Goal: Task Accomplishment & Management: Complete application form

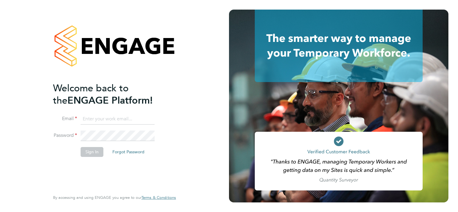
type input "jimhill@itsconstruction.co.uk"
click at [85, 152] on button "Sign In" at bounding box center [92, 152] width 23 height 10
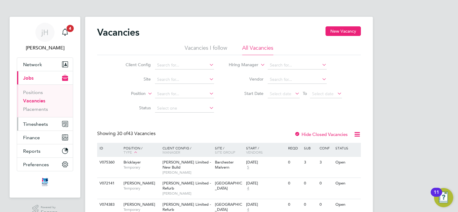
click at [36, 122] on span "Timesheets" at bounding box center [35, 124] width 25 height 6
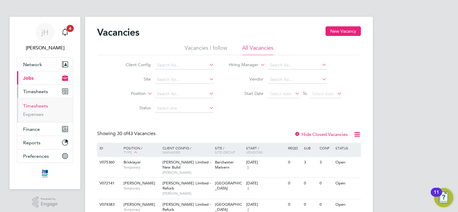
click at [45, 104] on link "Timesheets" at bounding box center [35, 106] width 25 height 6
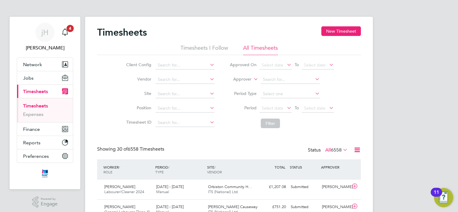
click at [342, 150] on icon at bounding box center [342, 150] width 0 height 8
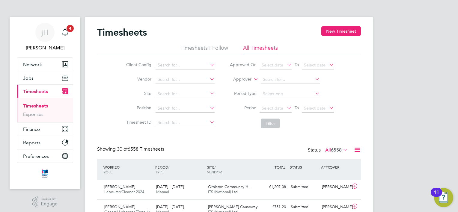
click at [286, 108] on icon at bounding box center [286, 108] width 0 height 8
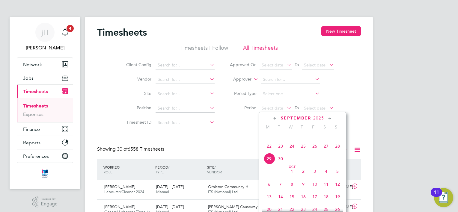
click at [327, 139] on span "20" at bounding box center [325, 133] width 11 height 11
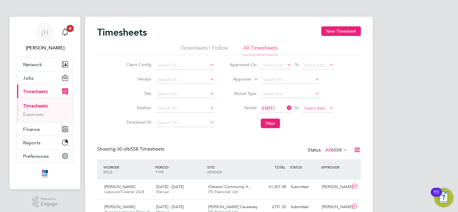
click at [321, 106] on span "Select date" at bounding box center [315, 108] width 22 height 5
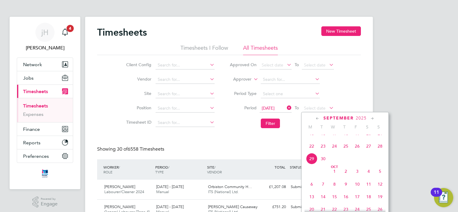
click at [360, 151] on span "26" at bounding box center [357, 146] width 11 height 11
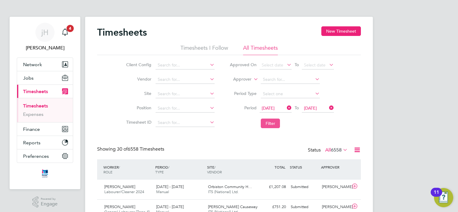
click at [273, 123] on button "Filter" at bounding box center [270, 124] width 19 height 10
click at [208, 49] on li "Timesheets I Follow" at bounding box center [204, 49] width 48 height 11
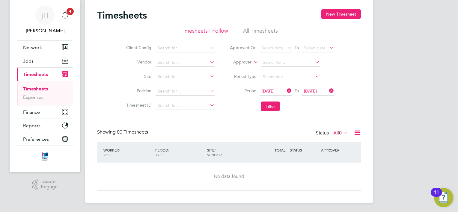
click at [261, 24] on div "Timesheets New Timesheet" at bounding box center [229, 18] width 264 height 18
drag, startPoint x: 268, startPoint y: 29, endPoint x: 278, endPoint y: 29, distance: 9.9
click at [268, 29] on li "All Timesheets" at bounding box center [260, 32] width 35 height 11
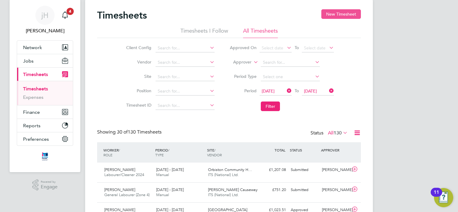
click at [349, 15] on button "New Timesheet" at bounding box center [341, 14] width 40 height 10
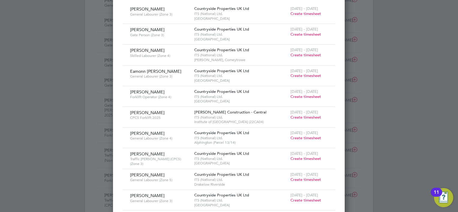
click at [305, 116] on span "Create timesheet" at bounding box center [305, 117] width 31 height 5
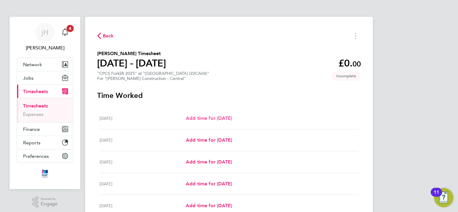
click at [216, 120] on span "Add time for [DATE]" at bounding box center [209, 118] width 46 height 6
select select "30"
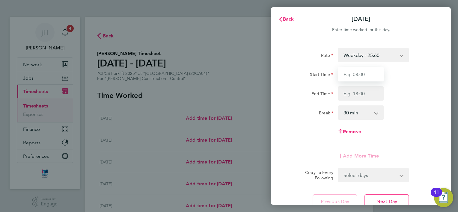
click at [366, 76] on input "Start Time" at bounding box center [361, 74] width 46 height 14
type input "07:00"
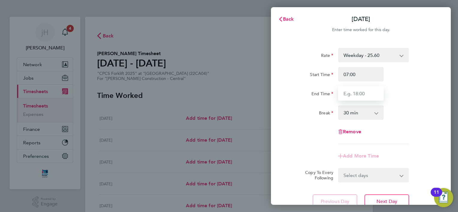
type input "18:30"
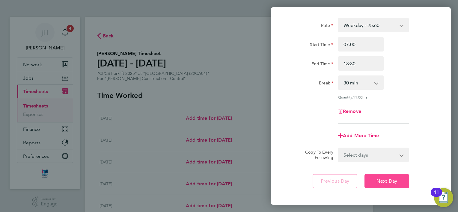
click at [398, 180] on button "Next Day" at bounding box center [386, 181] width 45 height 14
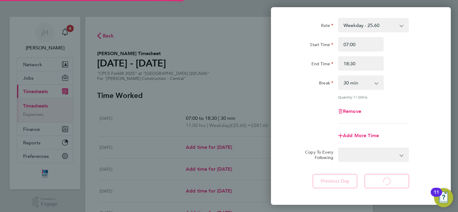
select select "30"
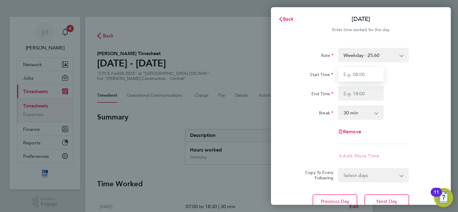
click at [368, 70] on input "Start Time" at bounding box center [361, 74] width 46 height 14
type input "07:00"
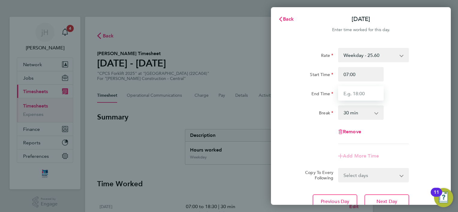
type input "18:30"
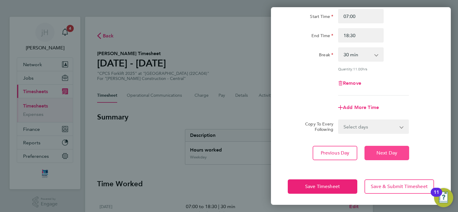
click at [389, 152] on span "Next Day" at bounding box center [386, 153] width 21 height 6
select select "30"
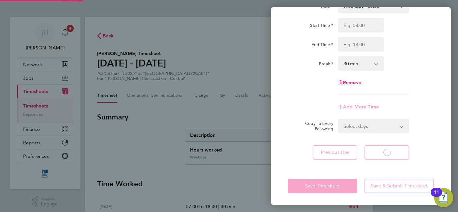
select select "30"
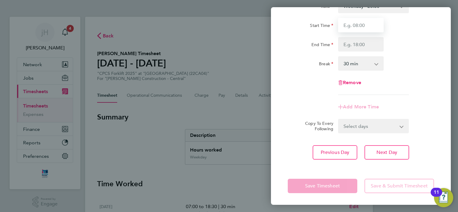
click at [362, 25] on input "Start Time" at bounding box center [361, 25] width 46 height 14
type input "07:00"
type input "18:30"
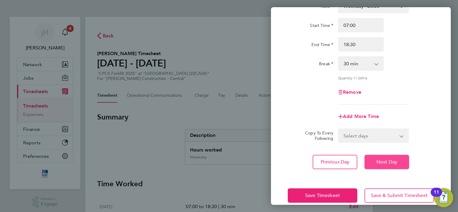
click at [393, 162] on span "Next Day" at bounding box center [386, 162] width 21 height 6
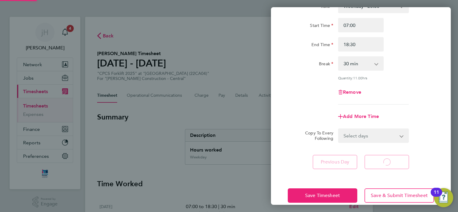
select select "30"
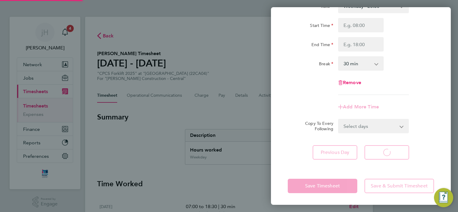
select select "30"
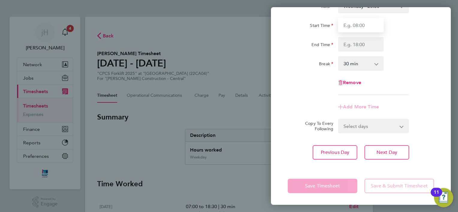
click at [362, 27] on input "Start Time" at bounding box center [361, 25] width 46 height 14
type input "07:00"
type input "18:30"
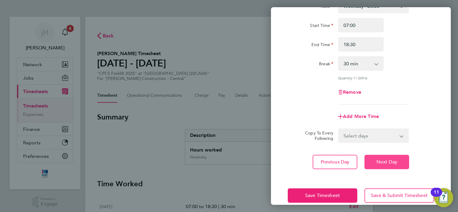
click at [389, 162] on span "Next Day" at bounding box center [386, 162] width 21 height 6
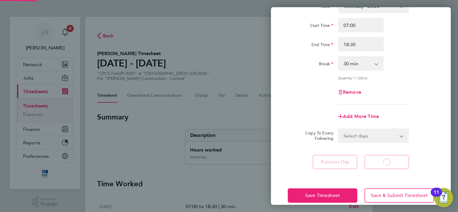
select select "30"
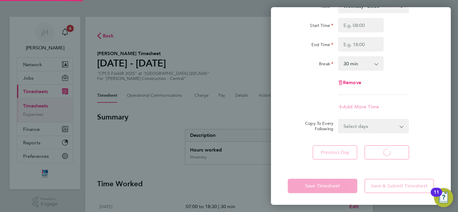
select select "30"
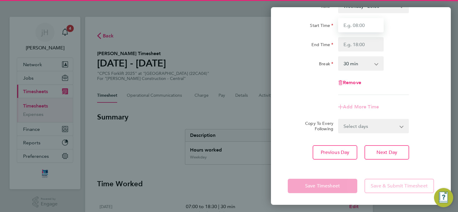
click at [364, 25] on input "Start Time" at bounding box center [361, 25] width 46 height 14
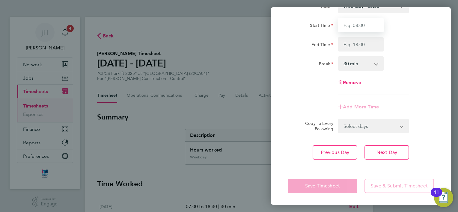
type input "07:00"
type input "18:30"
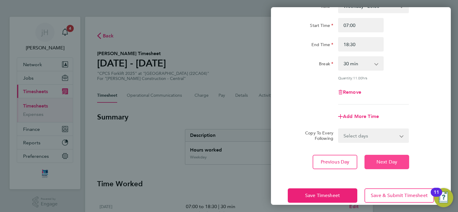
click at [392, 160] on span "Next Day" at bounding box center [386, 162] width 21 height 6
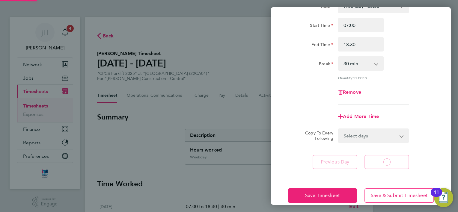
select select "30"
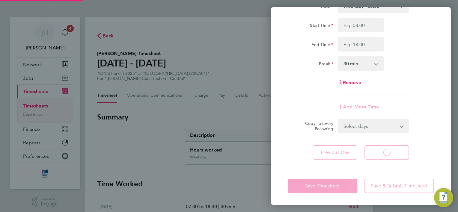
select select "30"
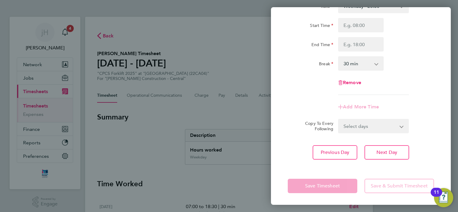
click at [340, 187] on app-form-button "Save Timesheet" at bounding box center [324, 186] width 73 height 14
click at [314, 186] on app-form-button "Save Timesheet" at bounding box center [324, 186] width 73 height 14
click at [274, 148] on div "Rate Weekday - 25.60 Overtime - 37.11 Start Time End Time Break 0 min 15 min 30…" at bounding box center [361, 79] width 180 height 175
click at [400, 150] on button "Next Day" at bounding box center [386, 152] width 45 height 14
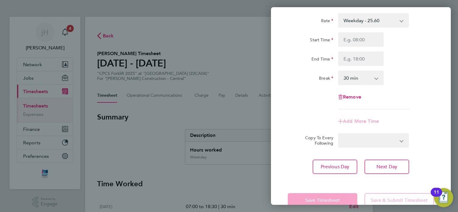
select select "30"
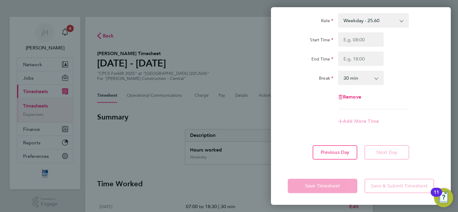
click at [337, 189] on app-form-button "Save Timesheet" at bounding box center [324, 186] width 73 height 14
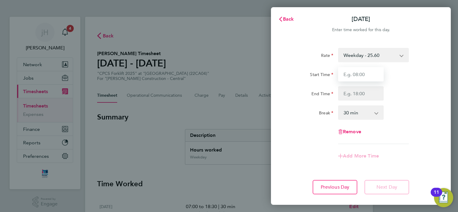
click at [362, 75] on input "Start Time" at bounding box center [361, 74] width 46 height 14
type input "07:00"
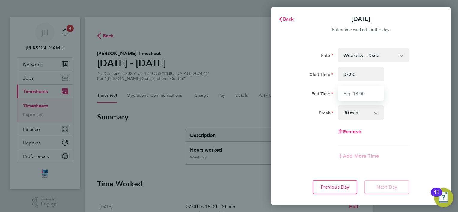
type input "18:30"
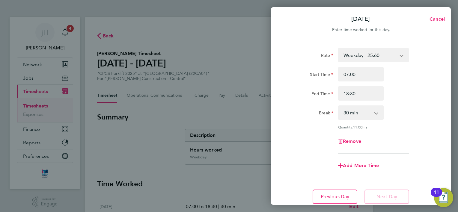
click at [444, 104] on div "Rate Weekday - 25.60 Overtime - 37.11 Start Time 07:00 End Time 18:30 Break 0 m…" at bounding box center [361, 126] width 180 height 171
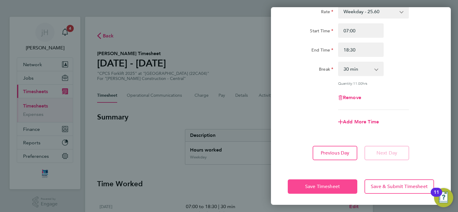
click at [324, 184] on span "Save Timesheet" at bounding box center [322, 187] width 35 height 6
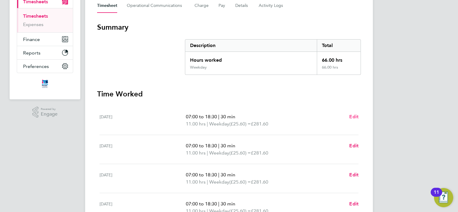
click at [357, 116] on span "Edit" at bounding box center [353, 117] width 9 height 6
select select "30"
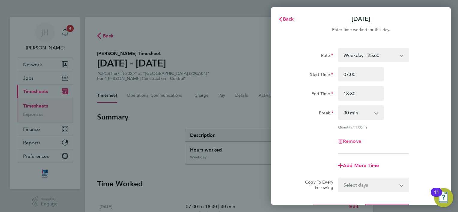
click at [358, 140] on span "Remove" at bounding box center [352, 141] width 18 height 6
select select "null"
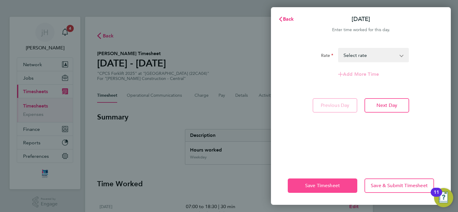
click at [336, 188] on span "Save Timesheet" at bounding box center [322, 186] width 35 height 6
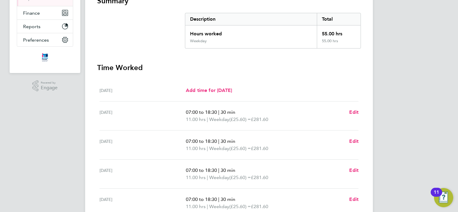
scroll to position [120, 0]
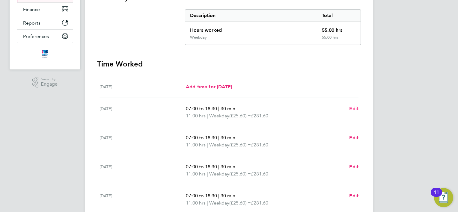
click at [358, 110] on span "Edit" at bounding box center [353, 109] width 9 height 6
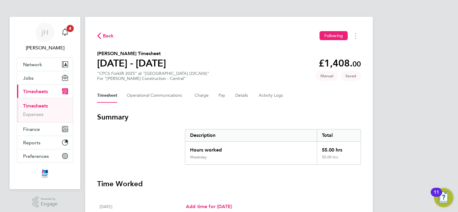
select select "30"
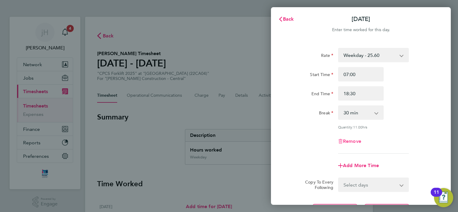
click at [352, 141] on span "Remove" at bounding box center [352, 141] width 18 height 6
select select "null"
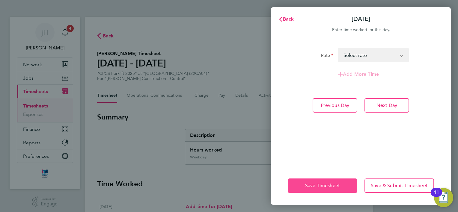
click at [335, 186] on span "Save Timesheet" at bounding box center [322, 186] width 35 height 6
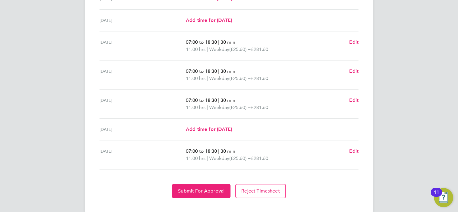
scroll to position [210, 0]
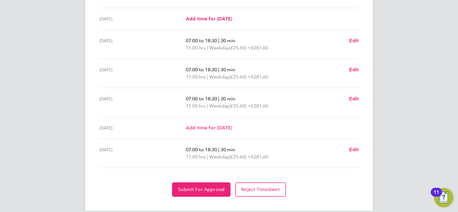
click at [225, 126] on span "Add time for [DATE]" at bounding box center [209, 128] width 46 height 6
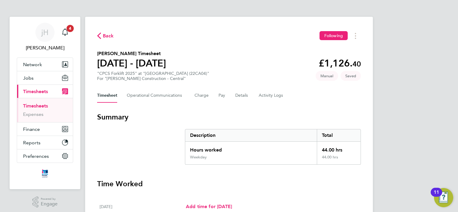
select select "30"
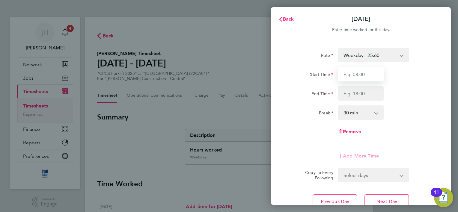
click at [367, 74] on input "Start Time" at bounding box center [361, 74] width 46 height 14
type input "07:00"
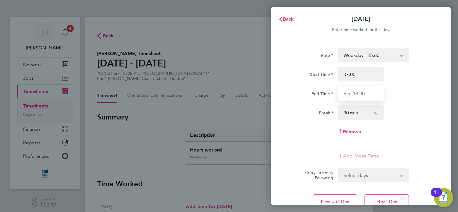
type input "18:30"
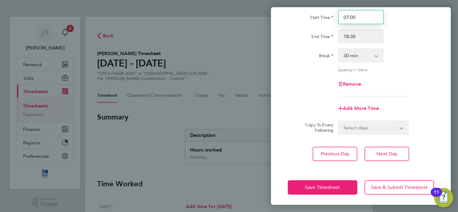
scroll to position [58, 0]
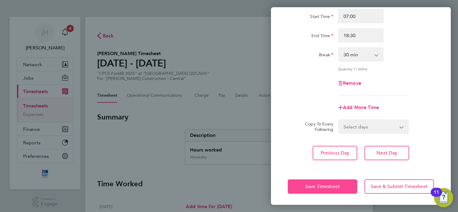
click at [328, 185] on span "Save Timesheet" at bounding box center [322, 187] width 35 height 6
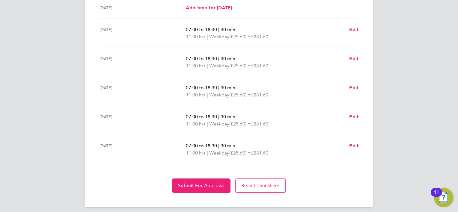
scroll to position [225, 0]
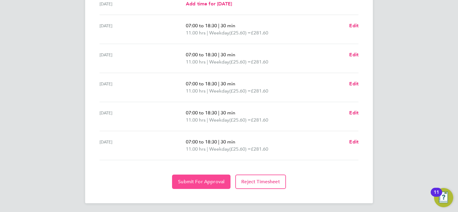
click at [217, 180] on span "Submit For Approval" at bounding box center [201, 182] width 46 height 6
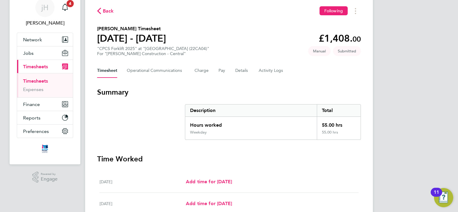
scroll to position [0, 0]
